Goal: Transaction & Acquisition: Purchase product/service

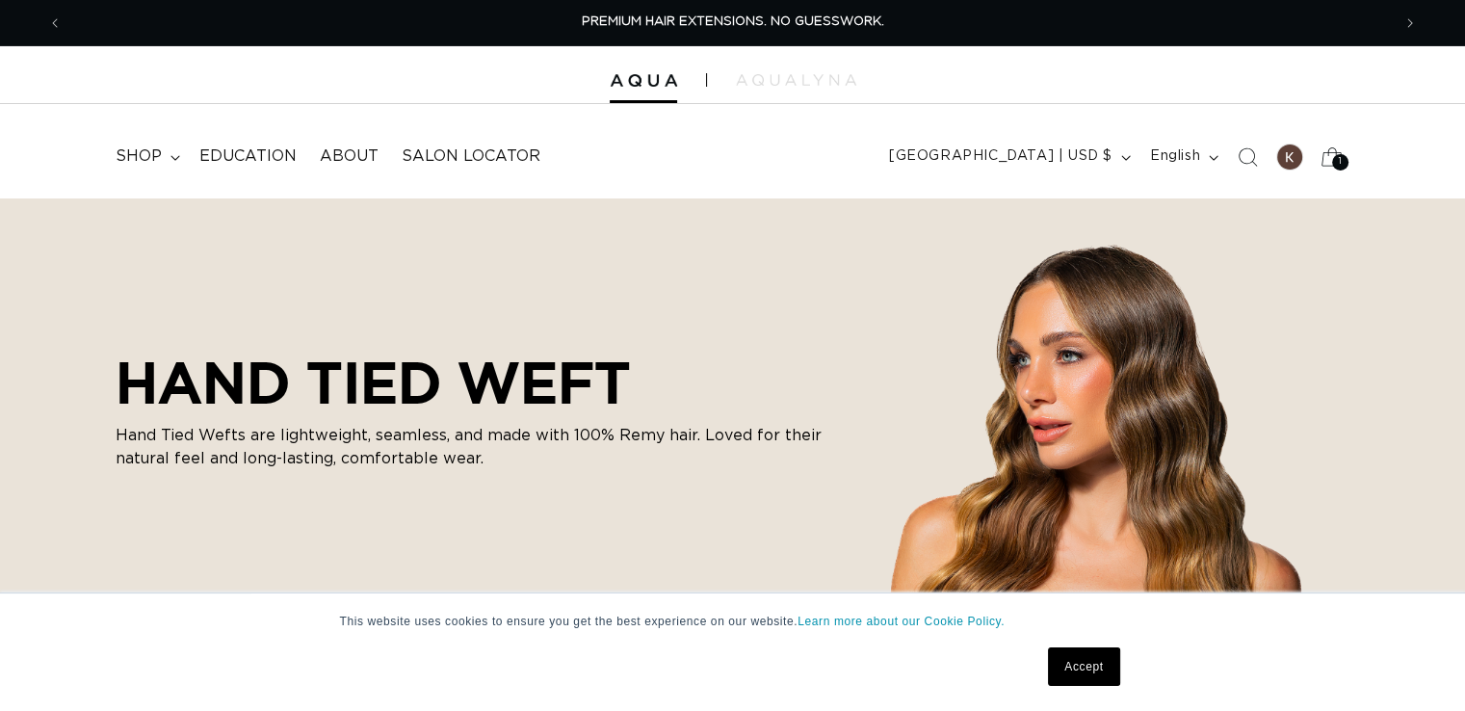
click at [1329, 152] on icon at bounding box center [1332, 156] width 21 height 18
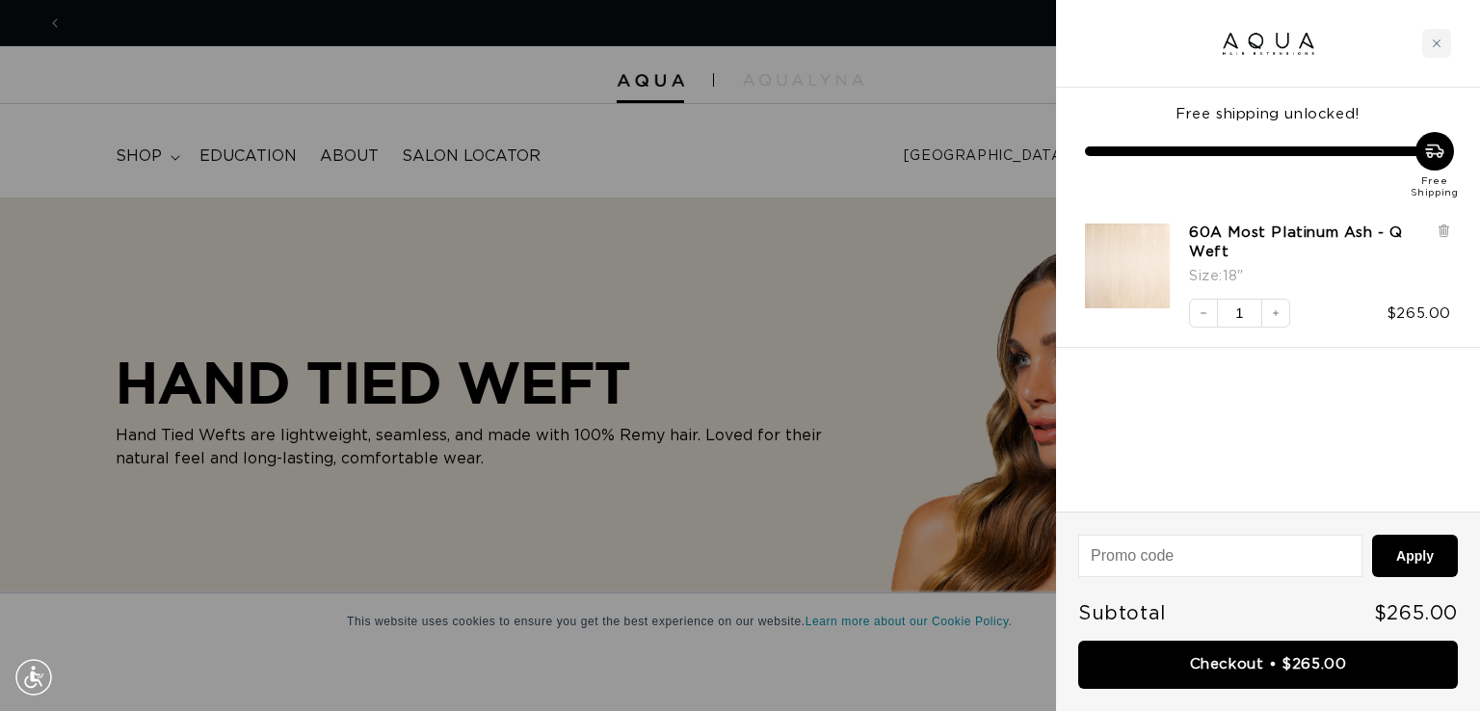
scroll to position [0, 1343]
click at [1434, 227] on h3 "60A Most Platinum Ash - Q Weft" at bounding box center [1313, 243] width 248 height 39
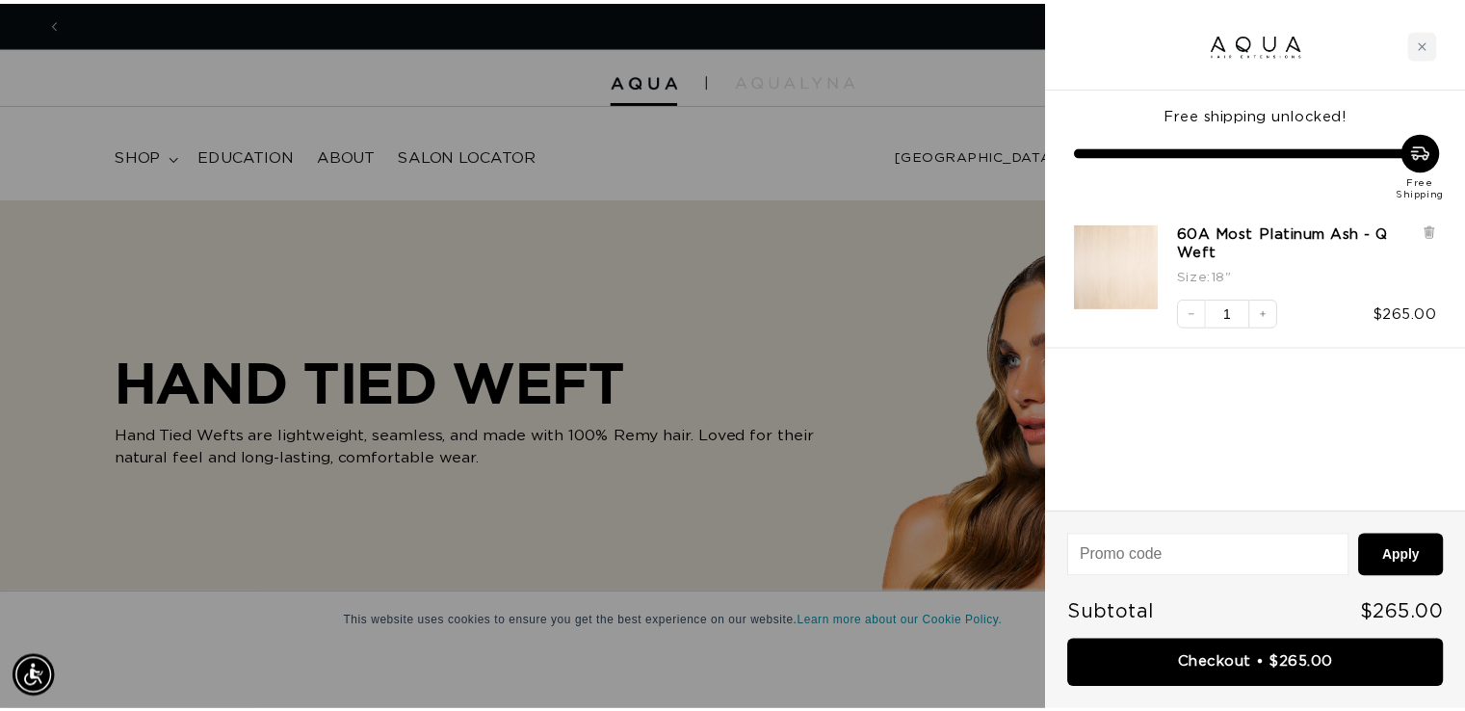
scroll to position [0, 2686]
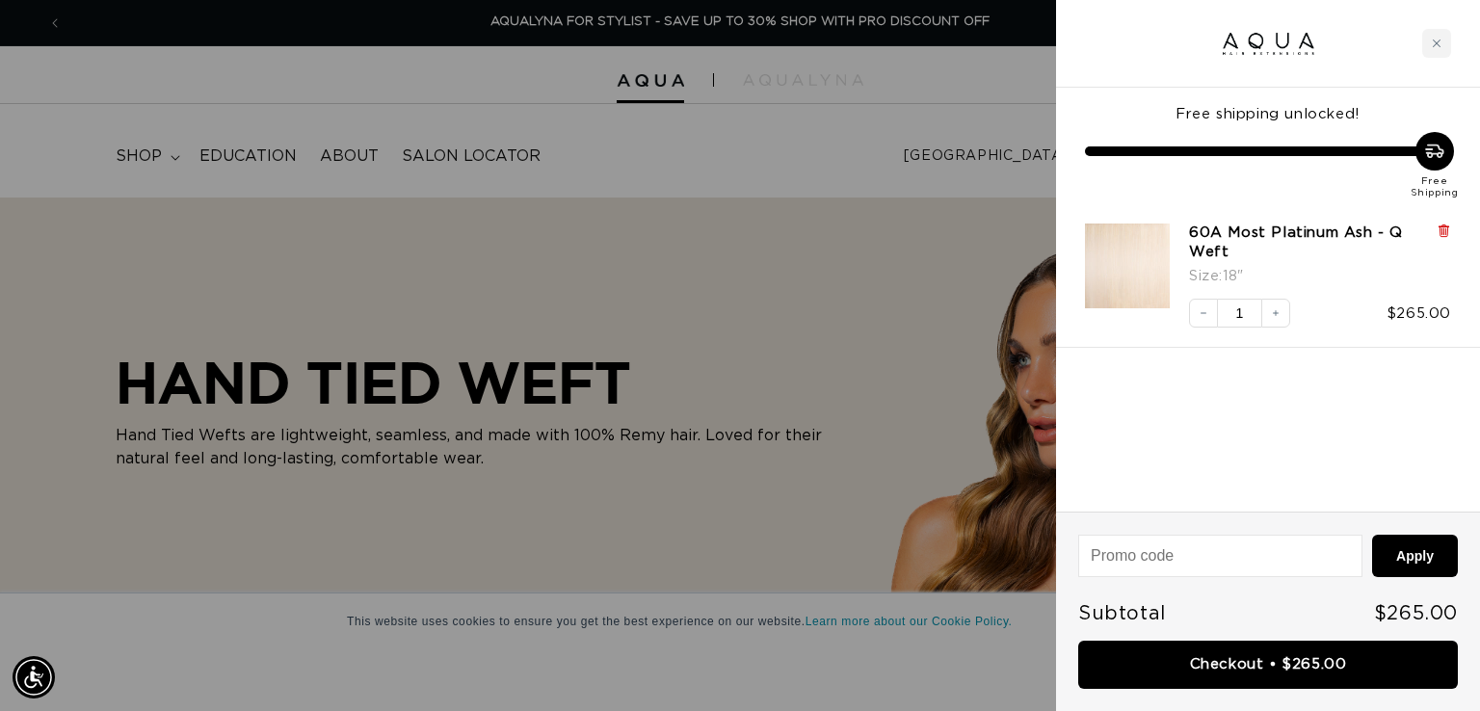
click at [1440, 227] on icon at bounding box center [1443, 231] width 8 height 10
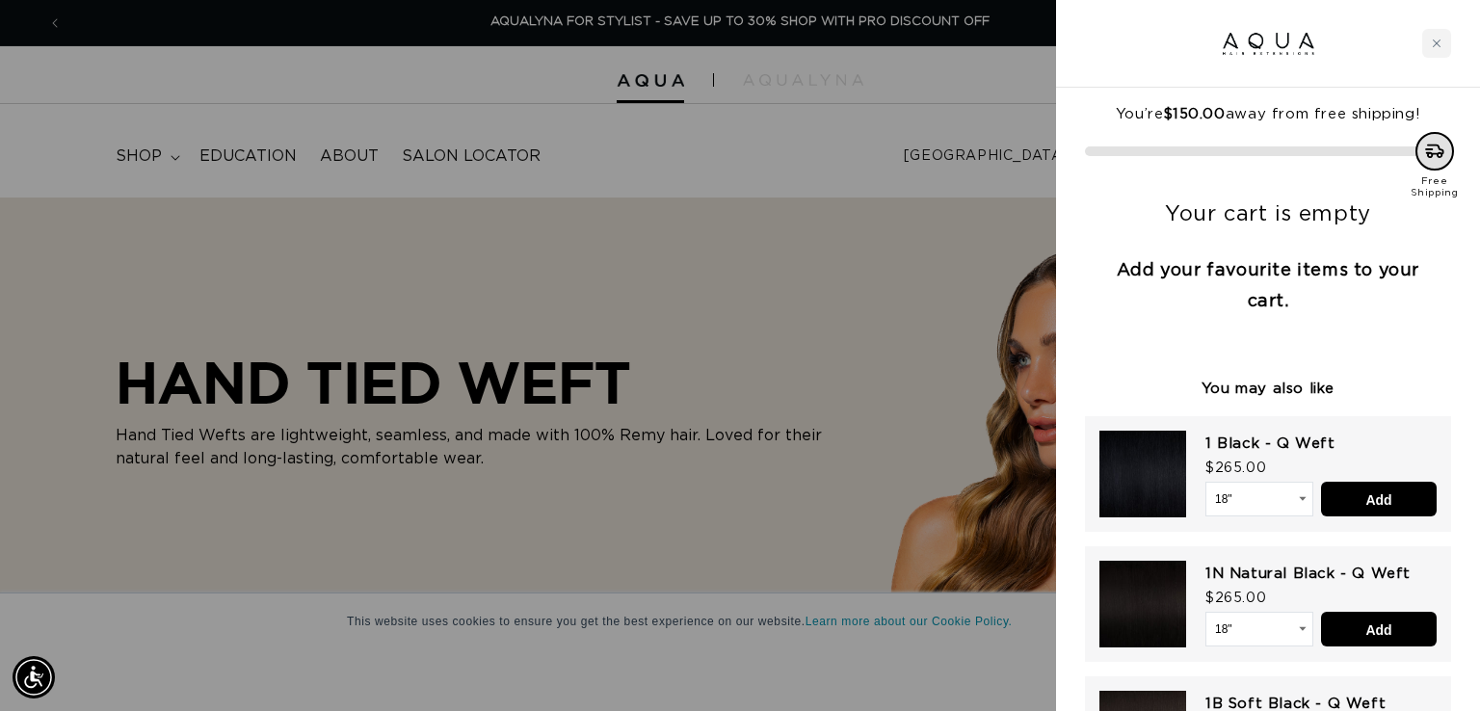
click at [798, 164] on div at bounding box center [740, 355] width 1480 height 711
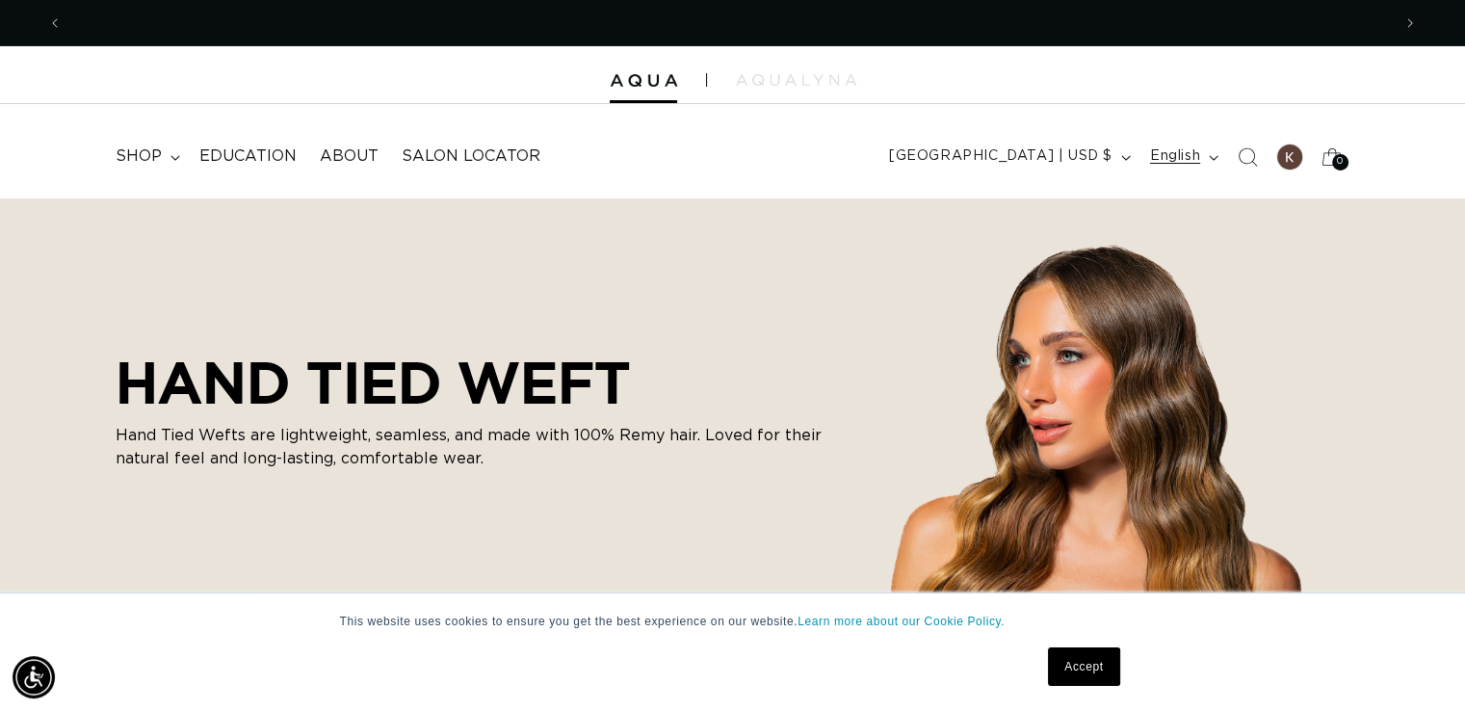
scroll to position [0, 1329]
click at [163, 148] on summary "shop" at bounding box center [146, 156] width 84 height 43
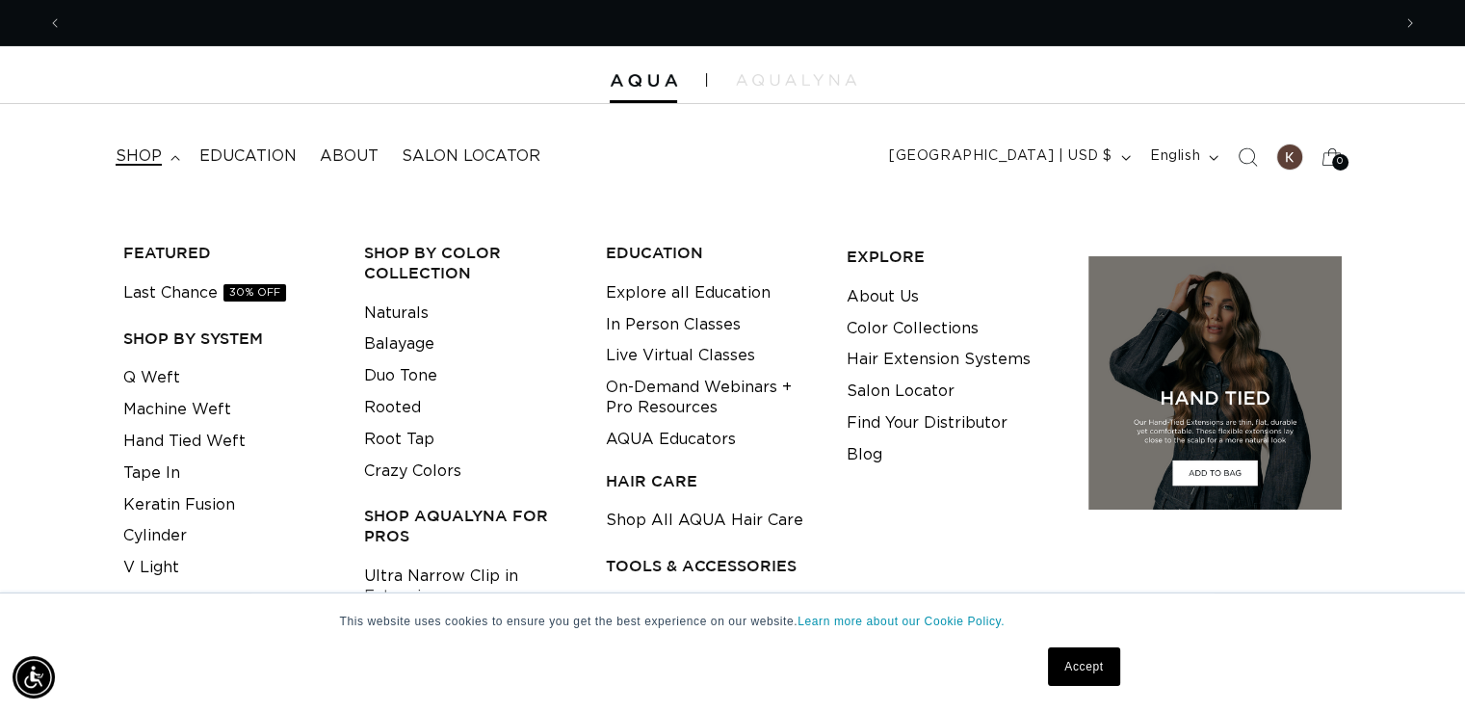
scroll to position [0, 2656]
click at [175, 406] on link "Machine Weft" at bounding box center [177, 410] width 108 height 32
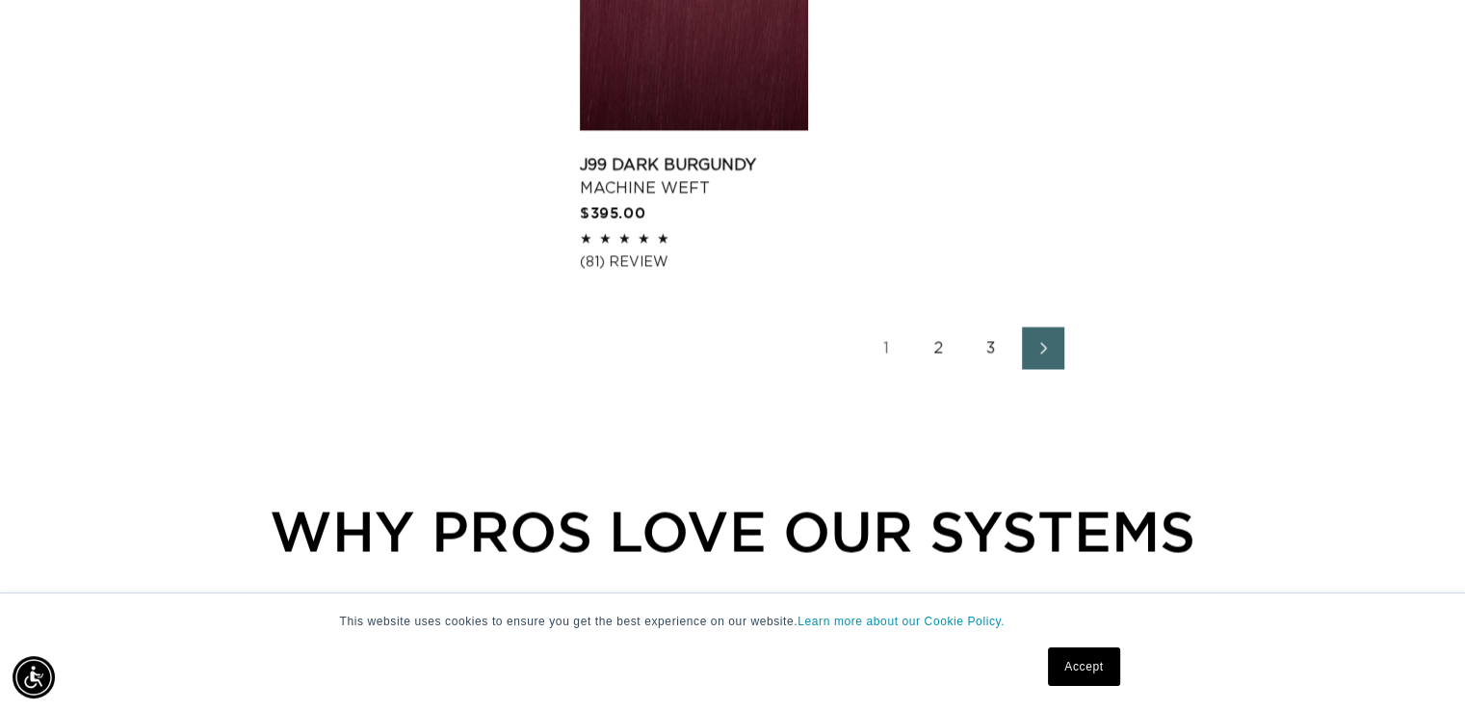
click at [946, 327] on link "2" at bounding box center [939, 348] width 42 height 42
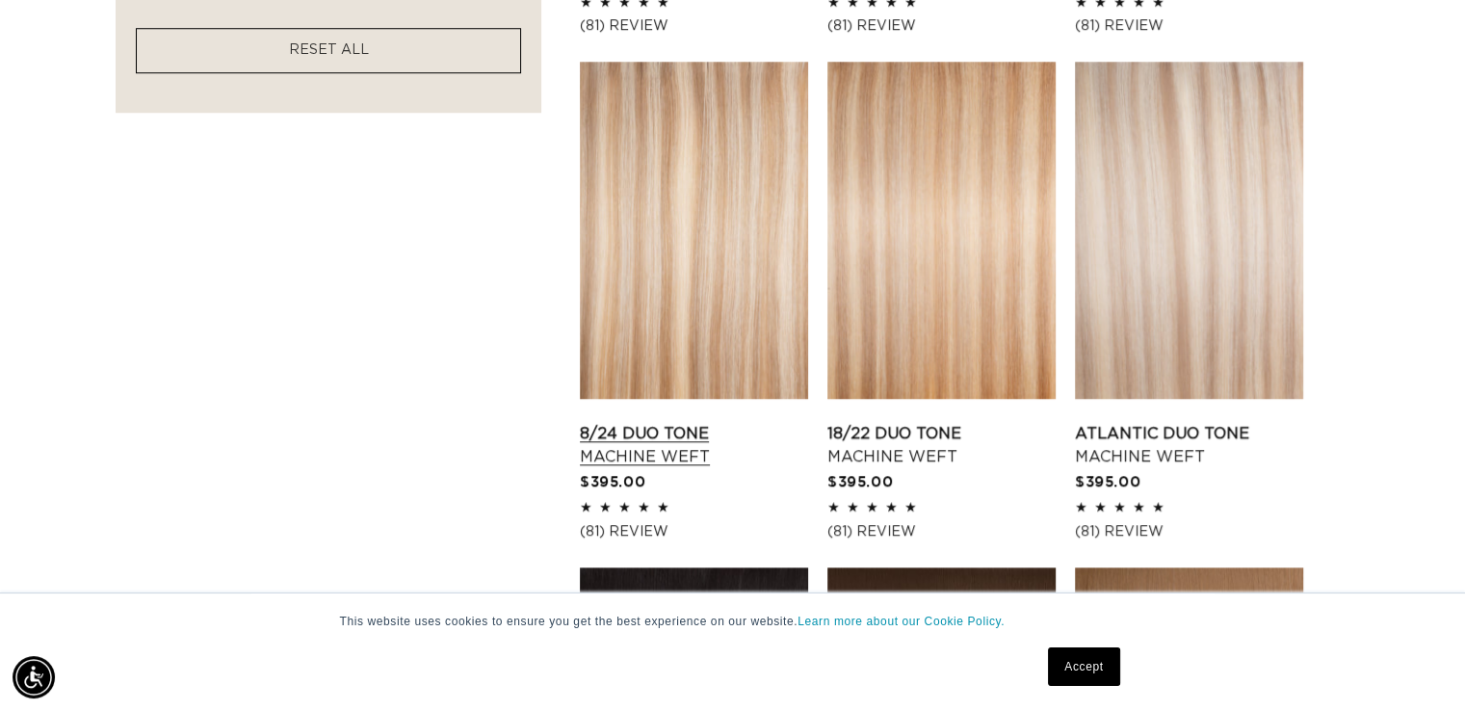
scroll to position [0, 1329]
click at [1218, 422] on link "Atlantic Duo Tone Machine Weft" at bounding box center [1189, 445] width 228 height 46
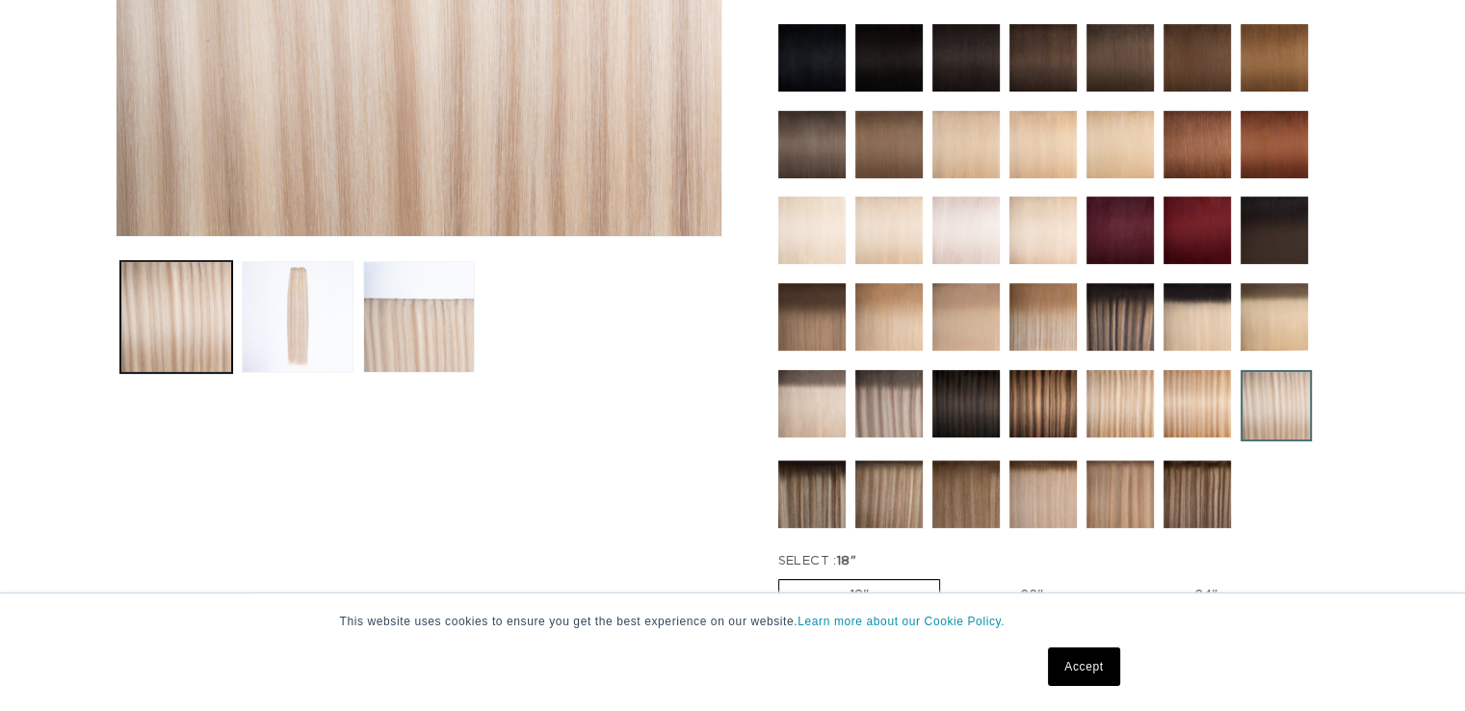
scroll to position [578, 0]
